Goal: Task Accomplishment & Management: Manage account settings

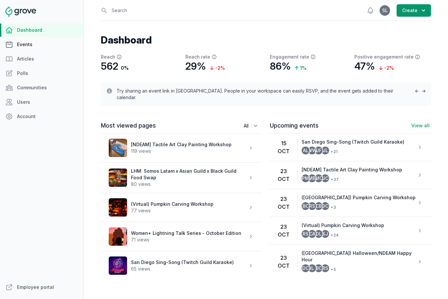
click at [29, 45] on link "Events" at bounding box center [42, 44] width 84 height 13
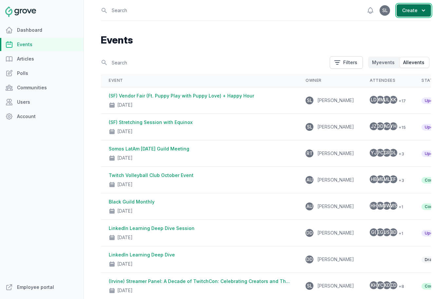
click at [412, 10] on button "Create" at bounding box center [414, 10] width 34 height 12
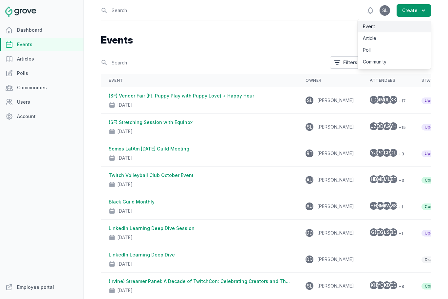
click at [396, 27] on link "Event" at bounding box center [394, 27] width 73 height 12
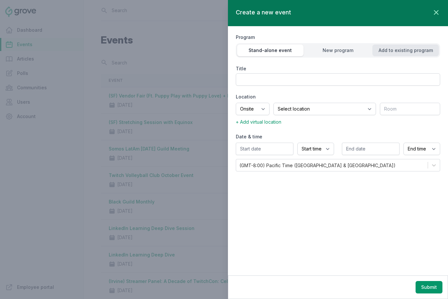
click at [389, 52] on div "Add to existing program" at bounding box center [405, 50] width 67 height 7
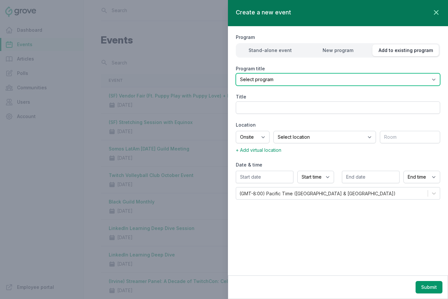
click at [353, 82] on select "Select program (SF Office) Coffee Movement Pop-up Mental Health Awareness Works…" at bounding box center [338, 79] width 204 height 12
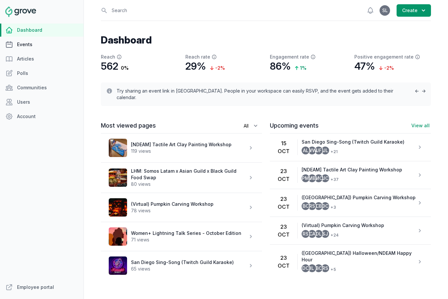
click at [31, 44] on link "Events" at bounding box center [42, 44] width 84 height 13
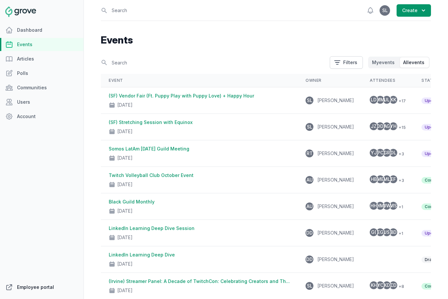
click at [20, 288] on link "Employee portal" at bounding box center [42, 287] width 84 height 13
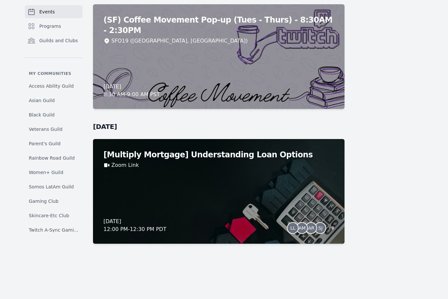
scroll to position [4497, 0]
